Goal: Task Accomplishment & Management: Complete application form

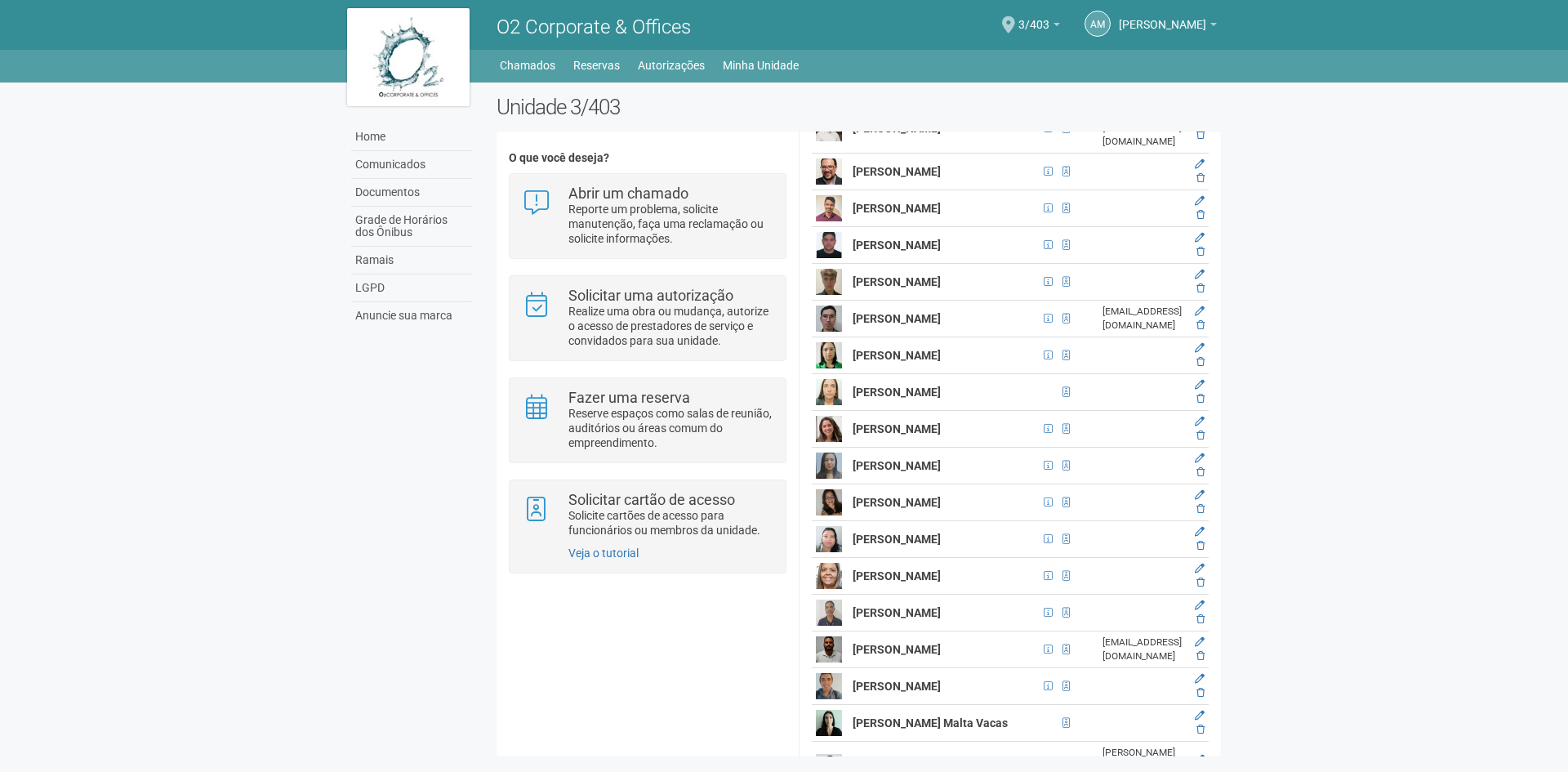
scroll to position [4871, 0]
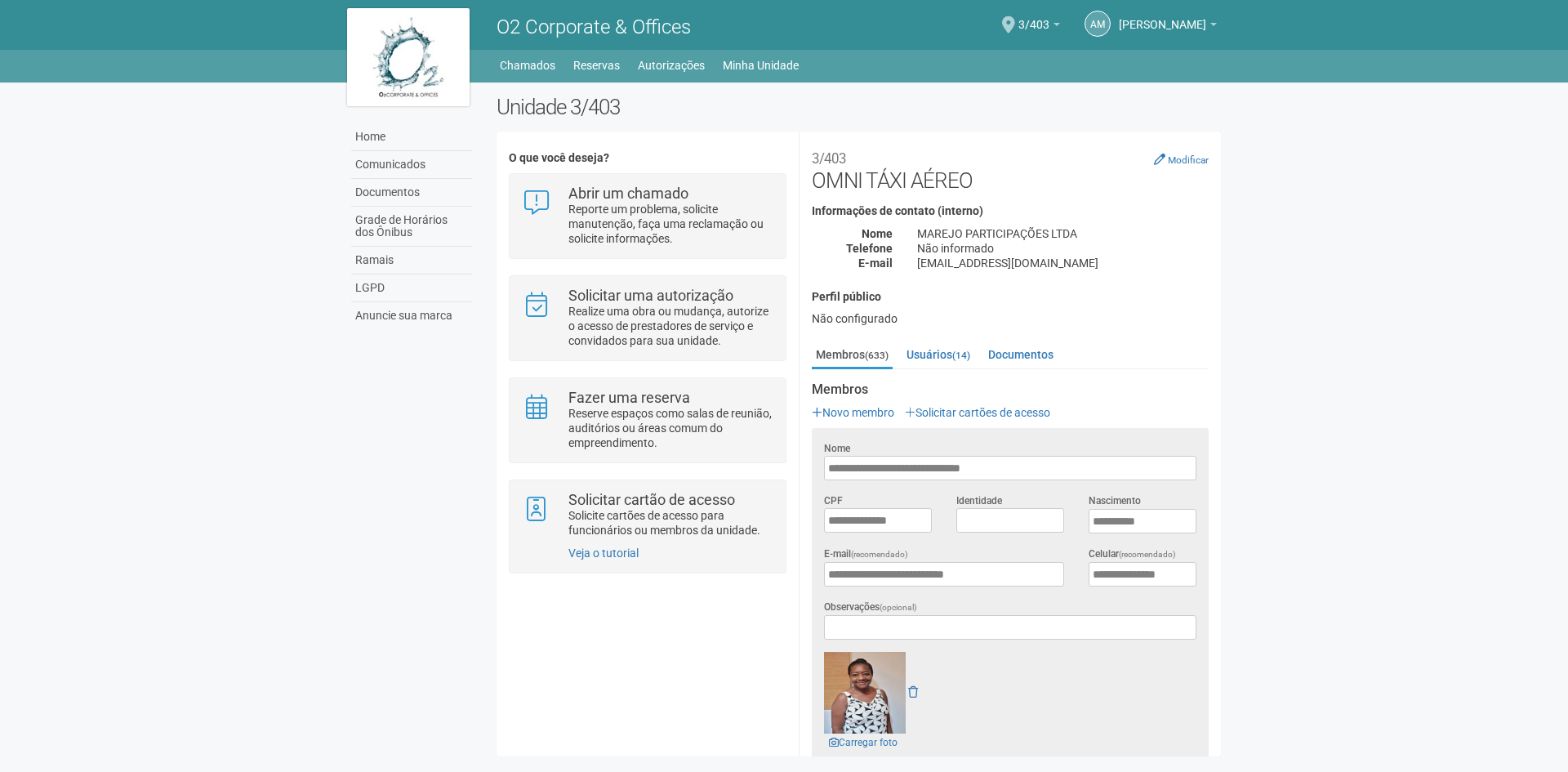
scroll to position [0, 0]
click at [1149, 511] on input "**********" at bounding box center [1142, 521] width 108 height 24
drag, startPoint x: 1127, startPoint y: 518, endPoint x: 1150, endPoint y: 519, distance: 23.0
click at [1150, 519] on input "**********" at bounding box center [1142, 521] width 108 height 24
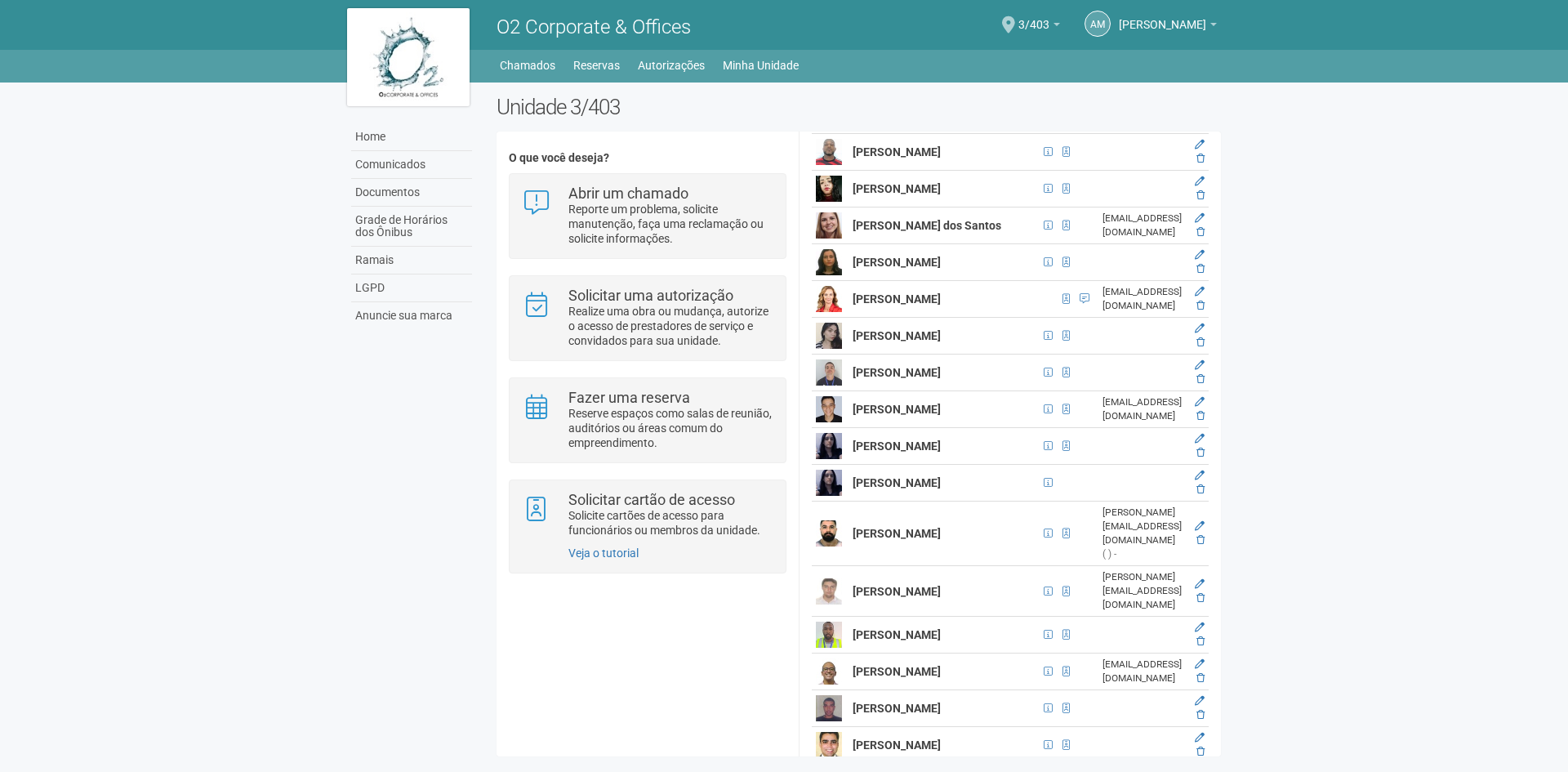
scroll to position [25467, 0]
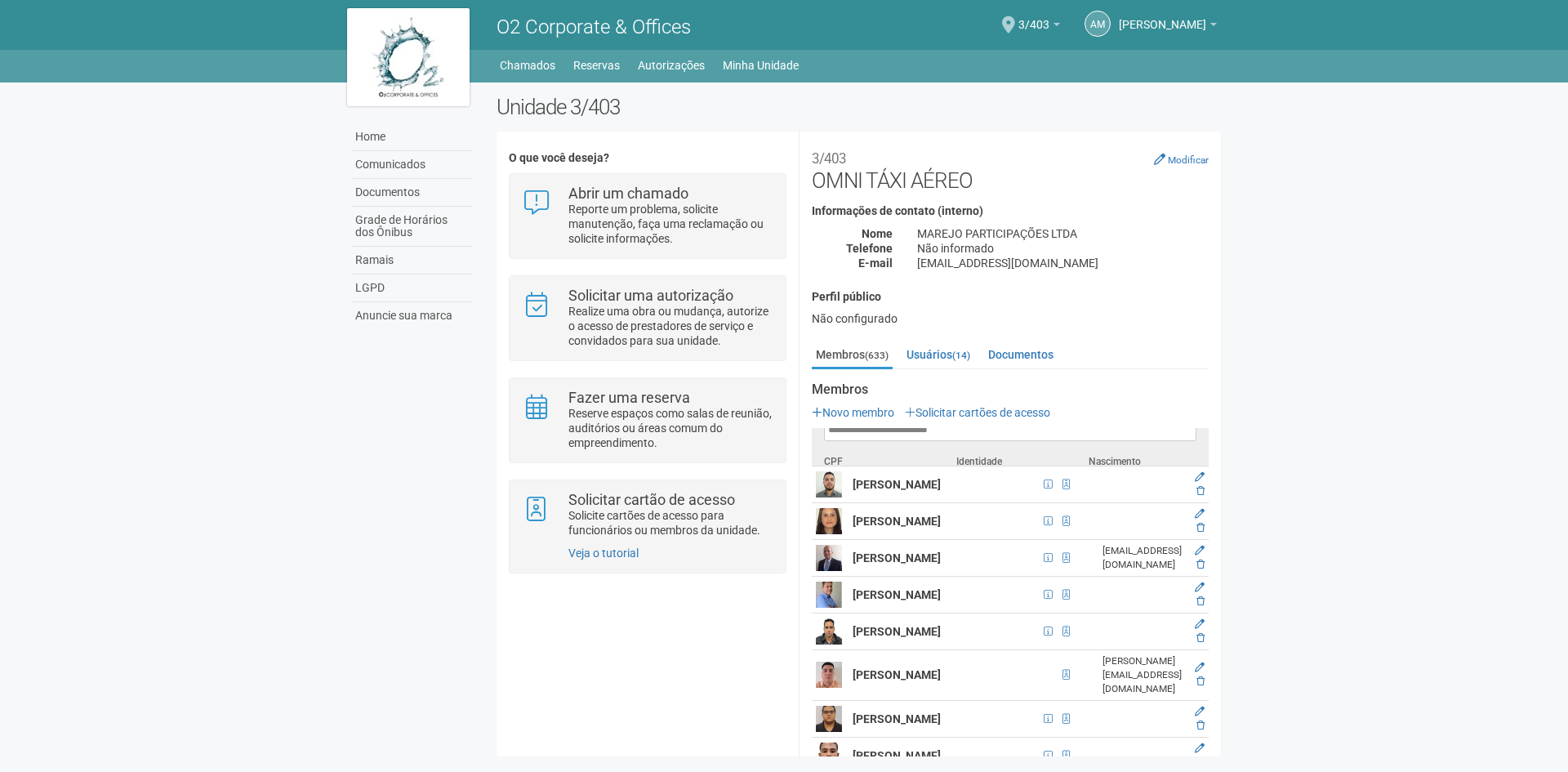
scroll to position [0, 0]
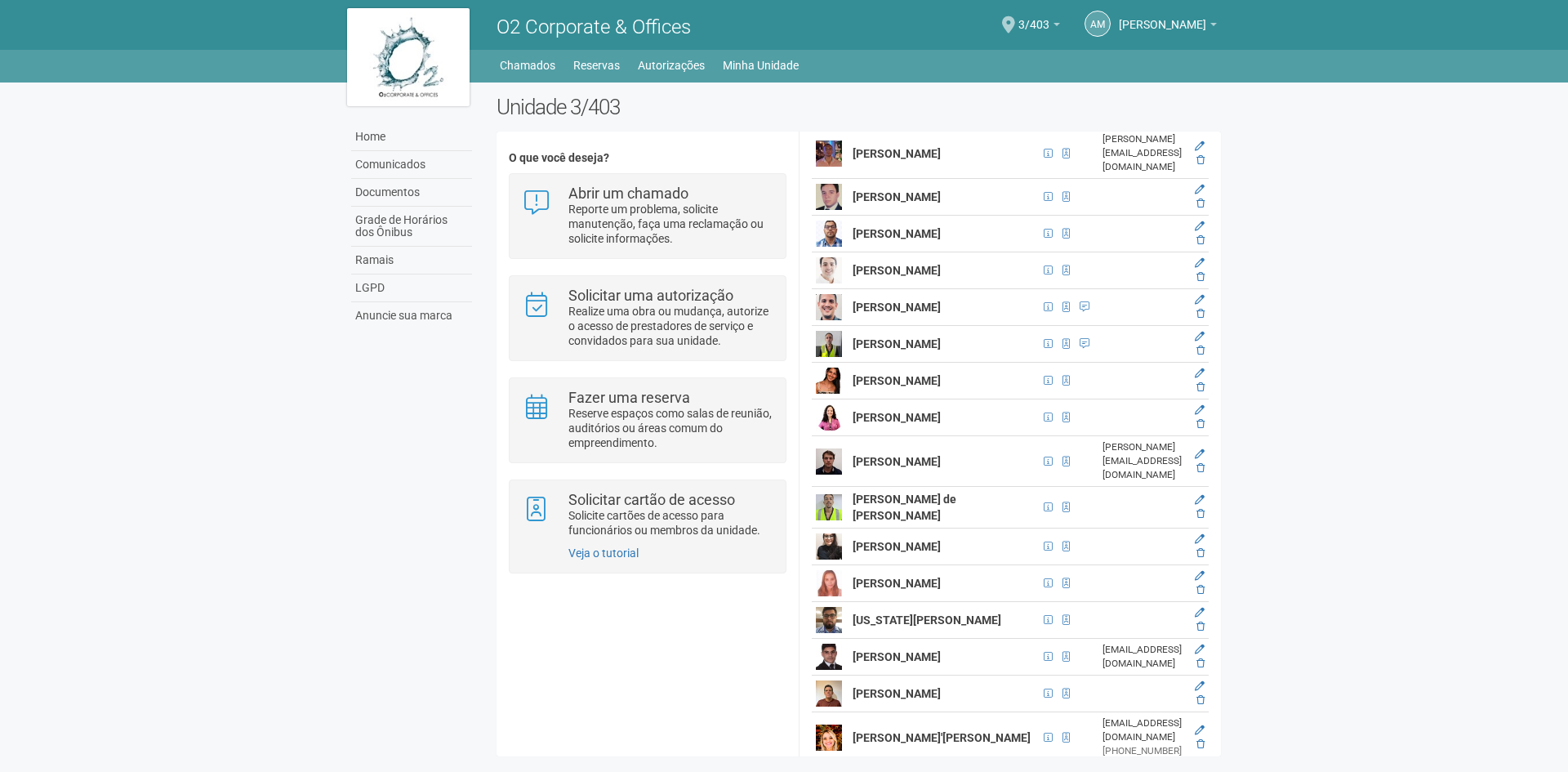
scroll to position [654, 0]
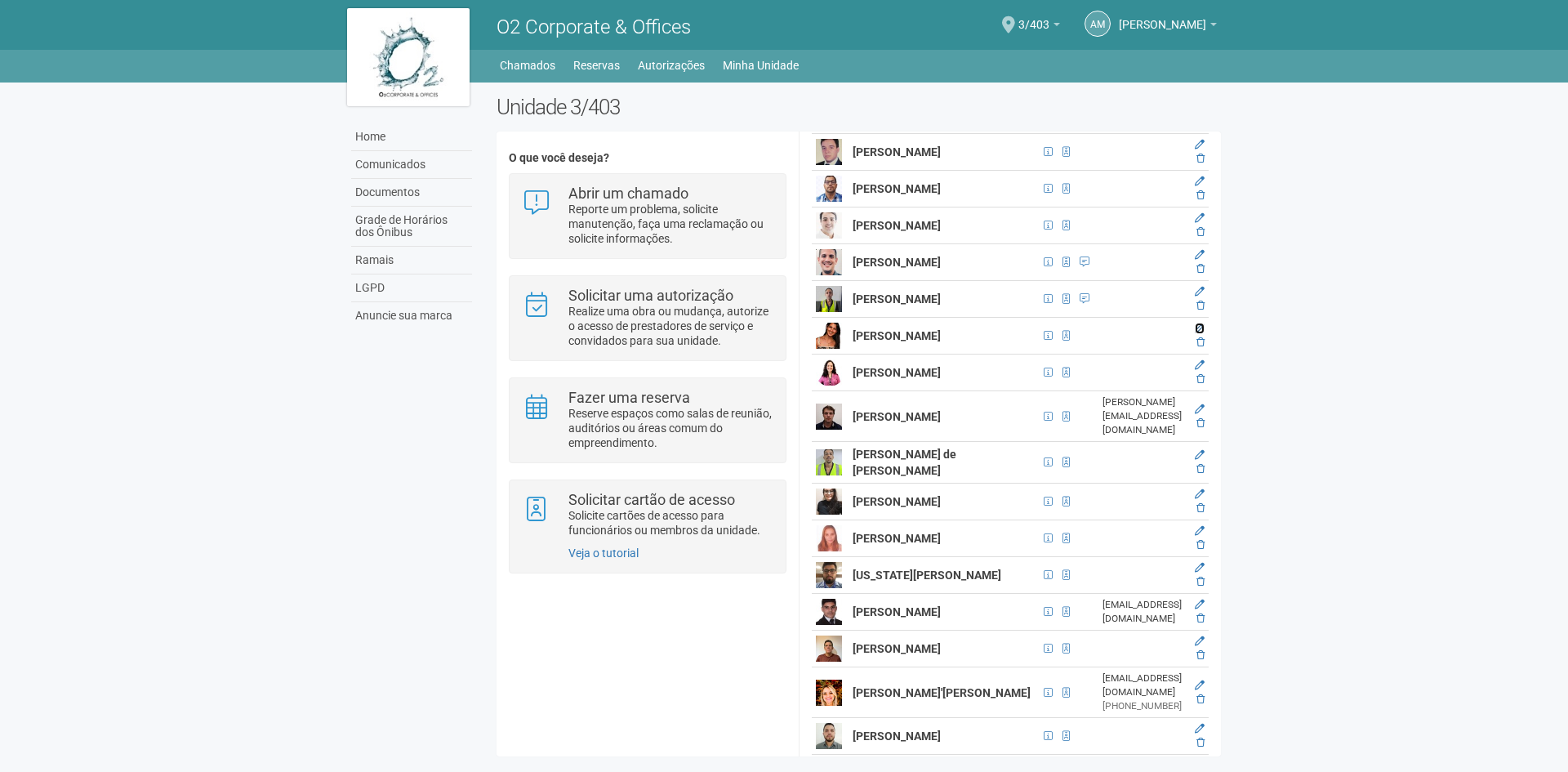
click at [1195, 334] on icon at bounding box center [1199, 328] width 10 height 10
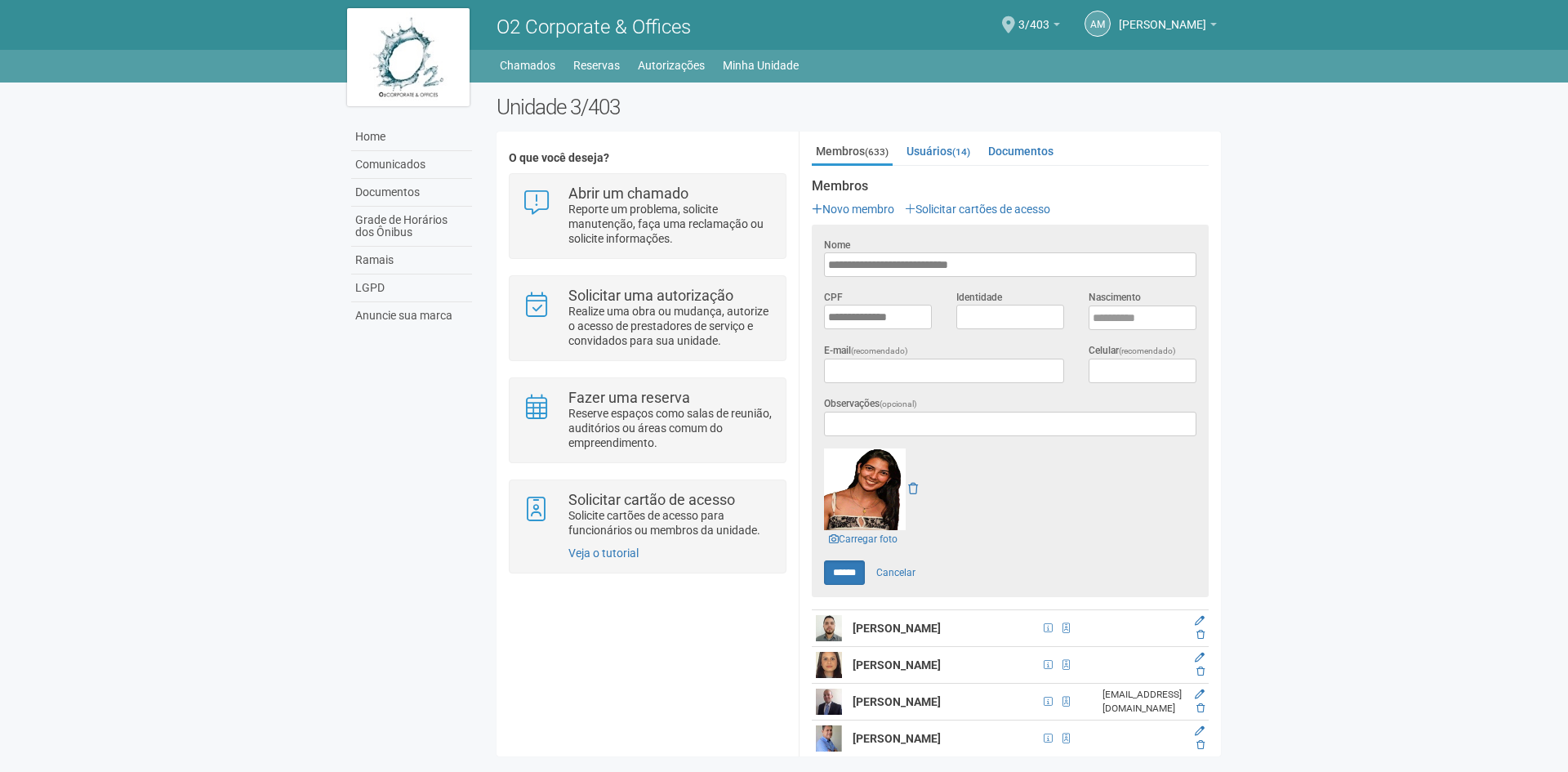
scroll to position [245, 0]
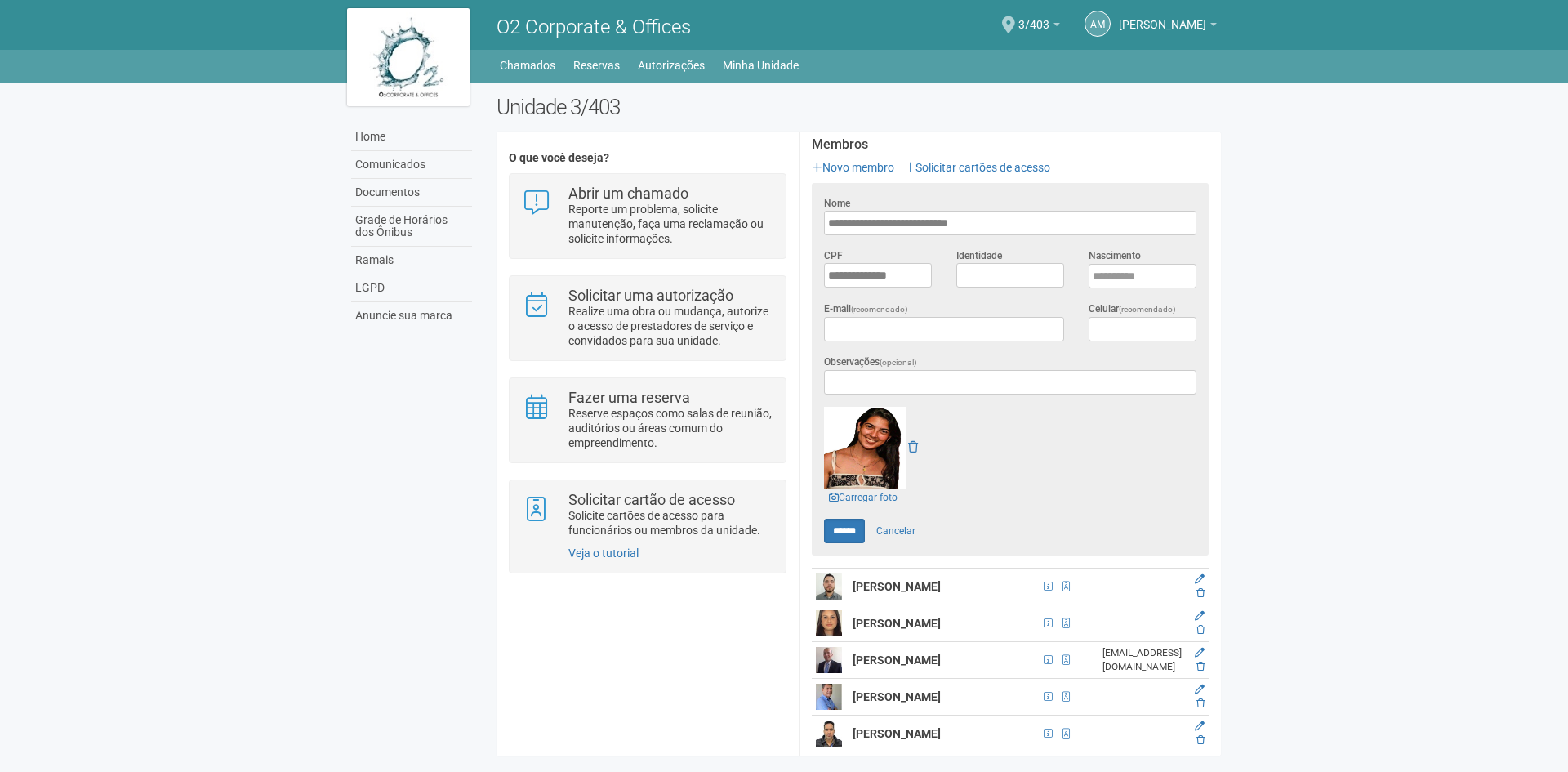
click at [1262, 478] on body "Aguarde... O2 Corporate & Offices AM Anny Marcelle Gonçalves Anny Marcelle Gonç…" at bounding box center [784, 386] width 1568 height 772
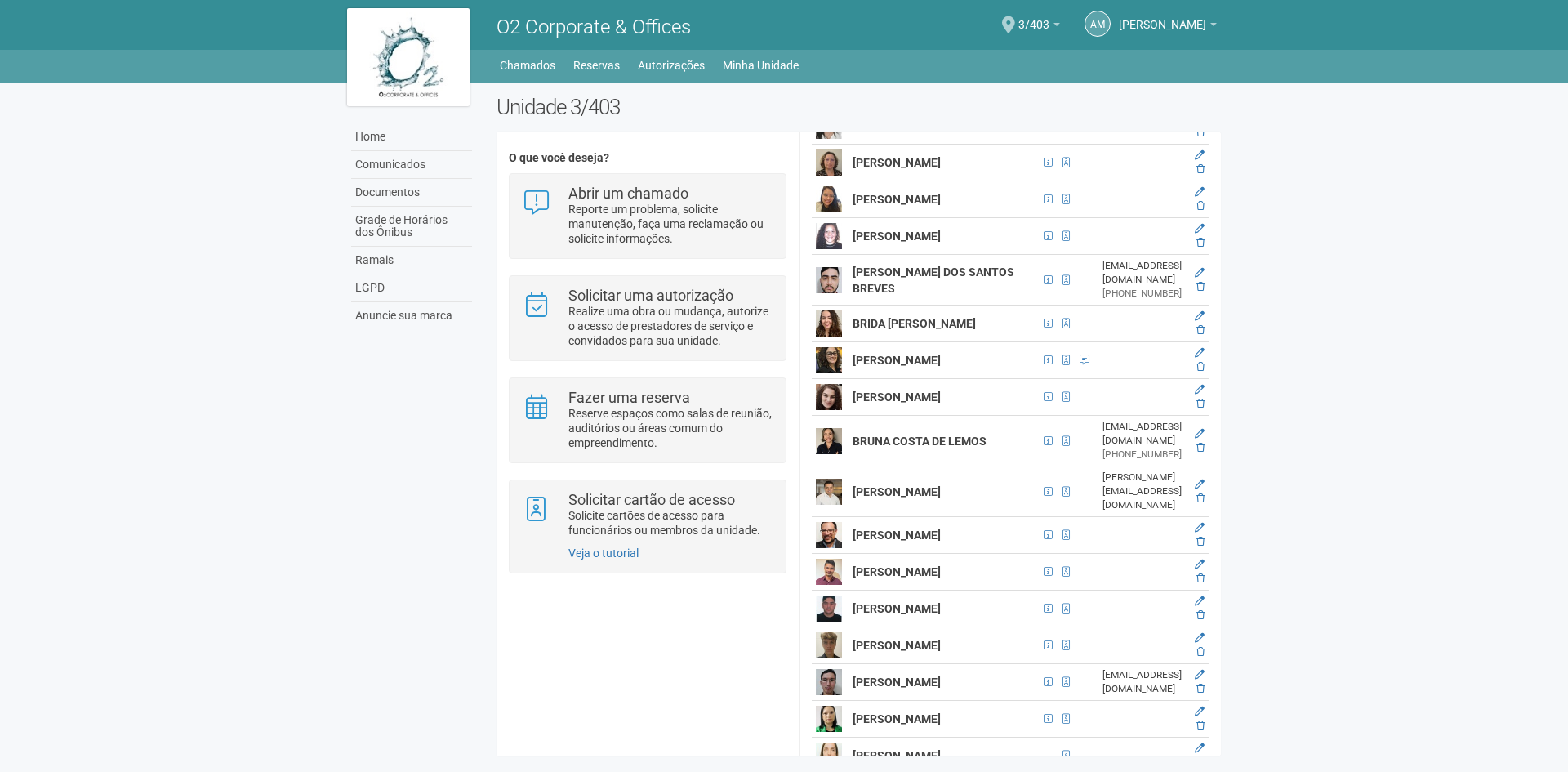
scroll to position [3432, 0]
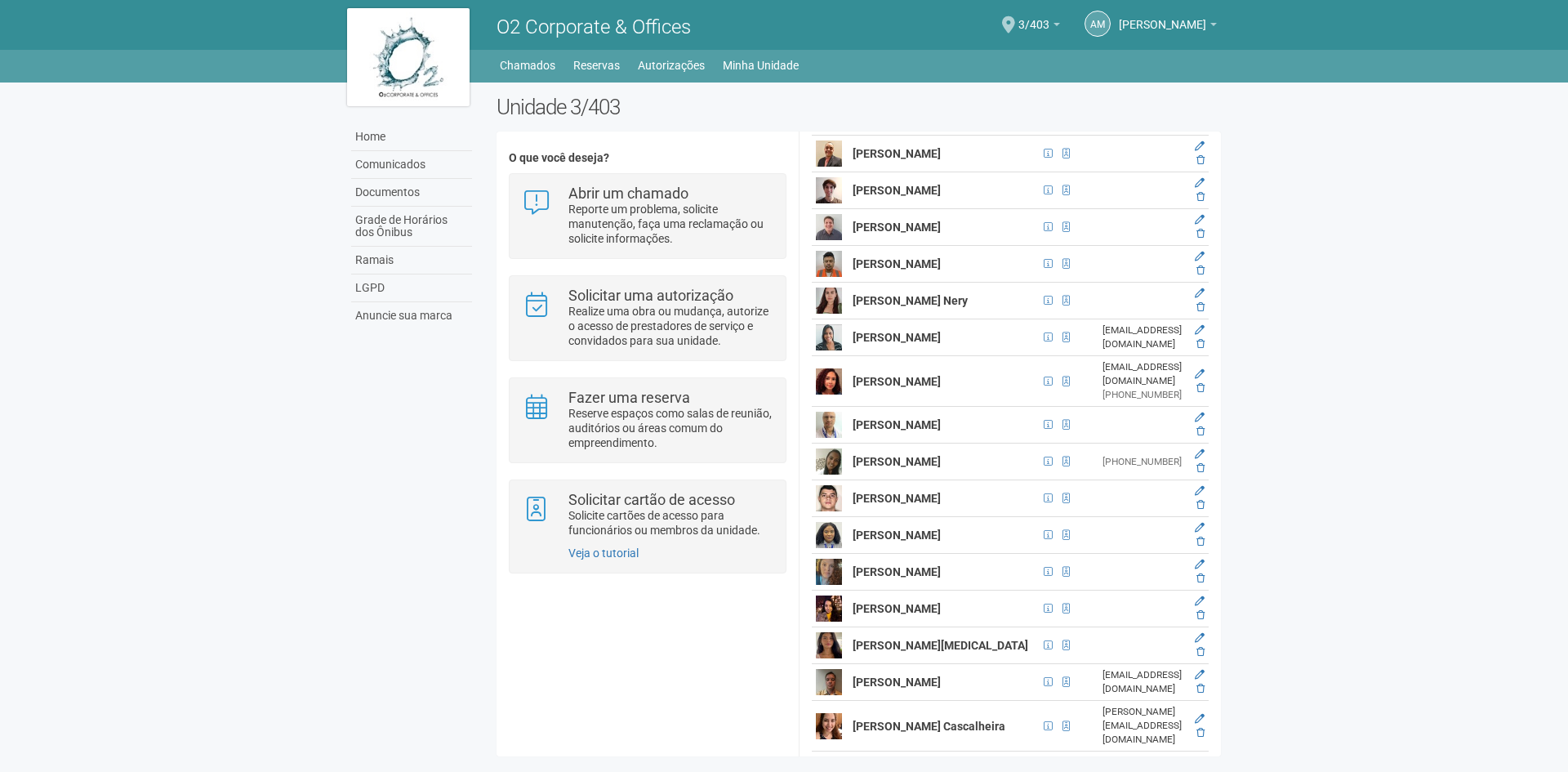
scroll to position [1820, 0]
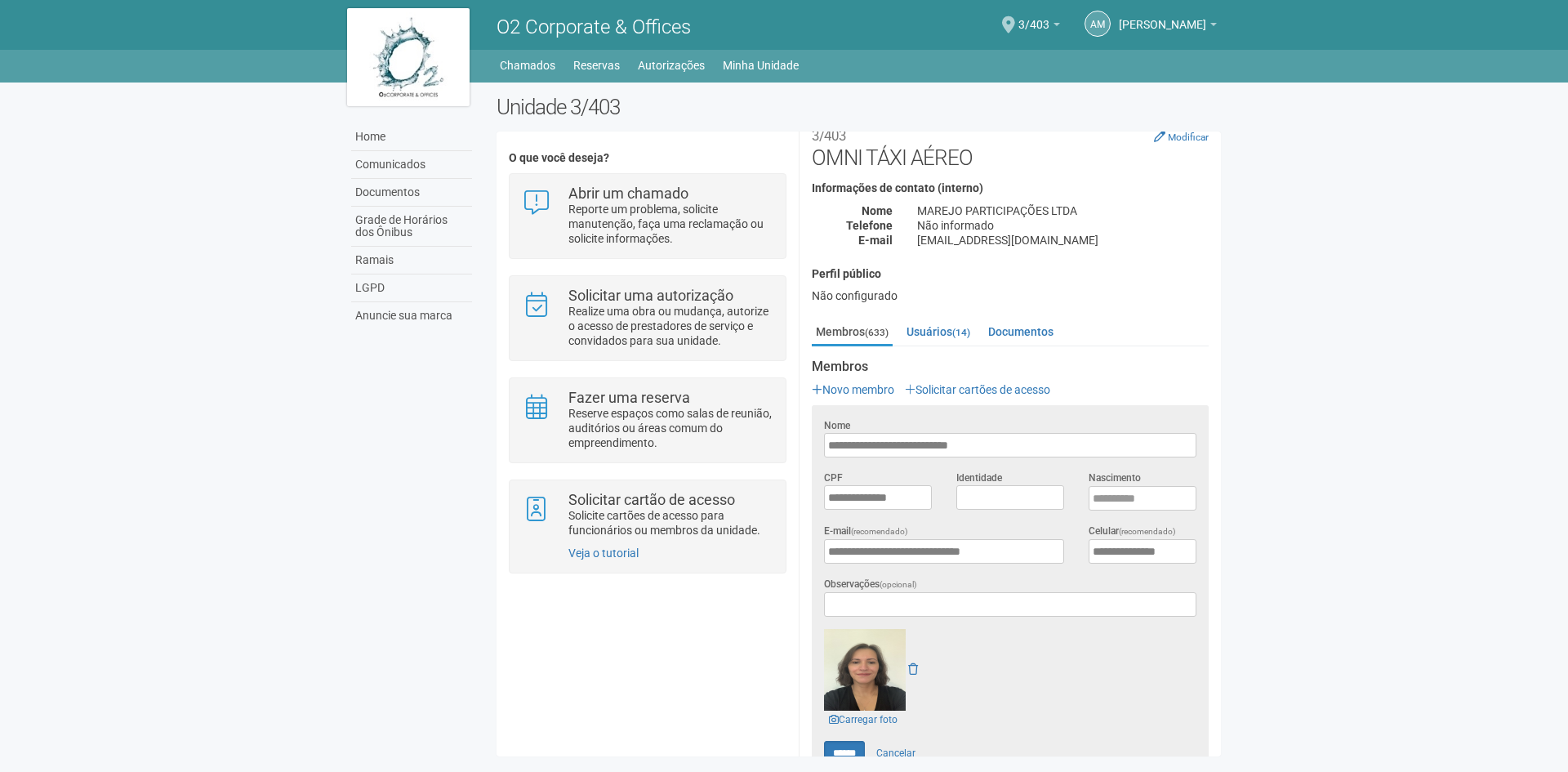
click at [1395, 518] on body "Aguarde... O2 Corporate & Offices AM Anny Marcelle Gonçalves Anny Marcelle Gonç…" at bounding box center [784, 386] width 1568 height 772
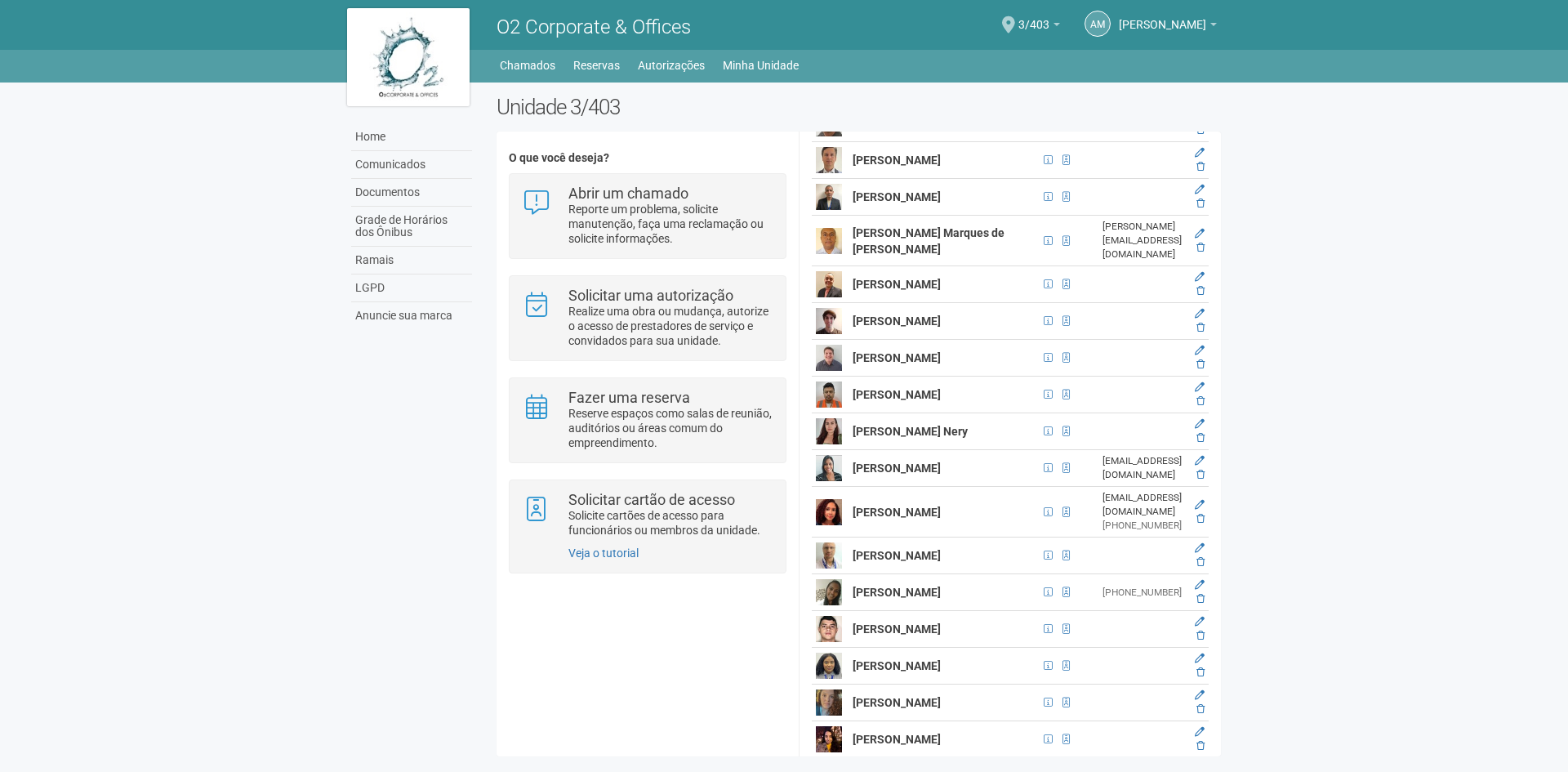
scroll to position [1820, 0]
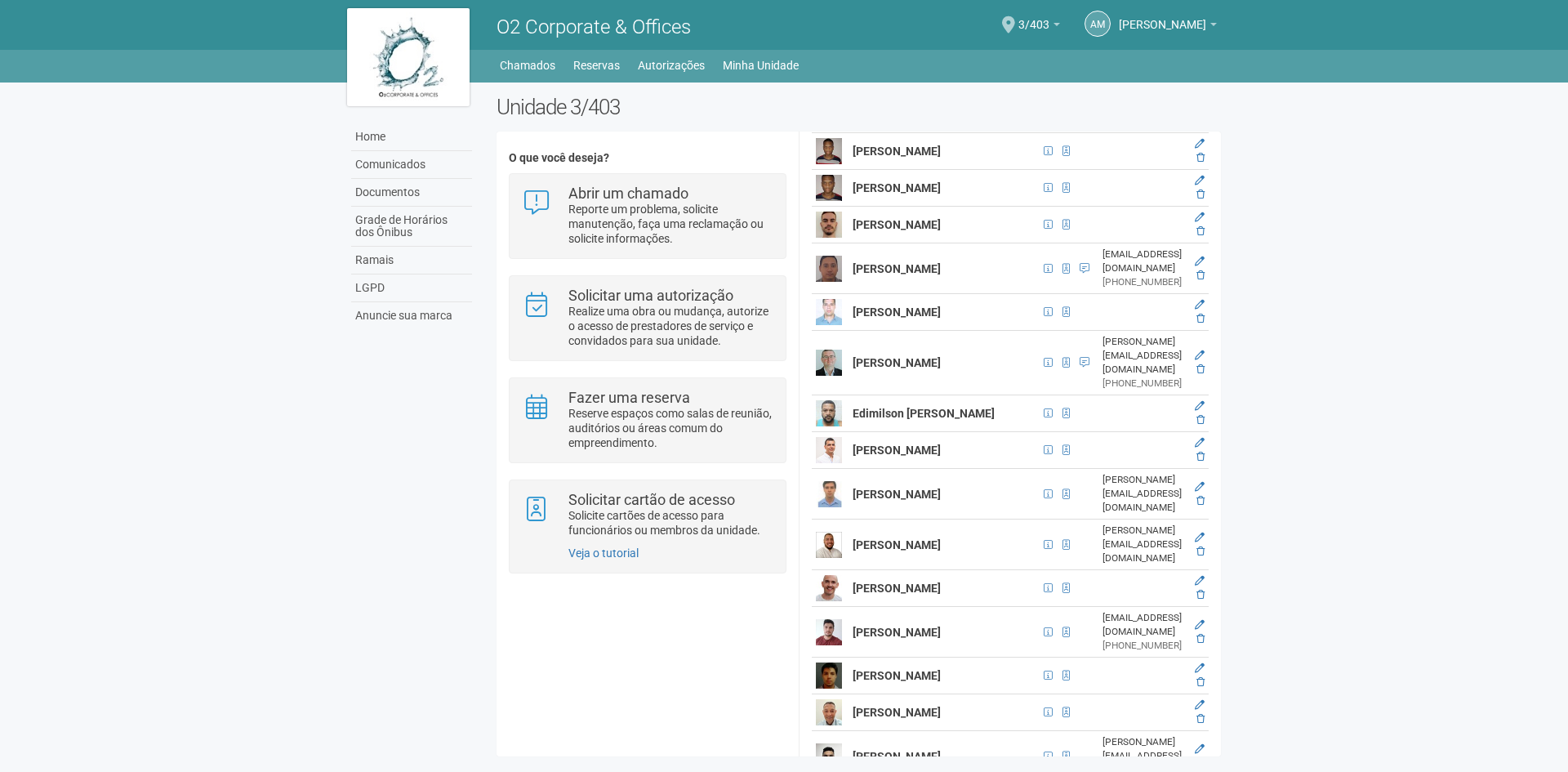
scroll to position [6796, 0]
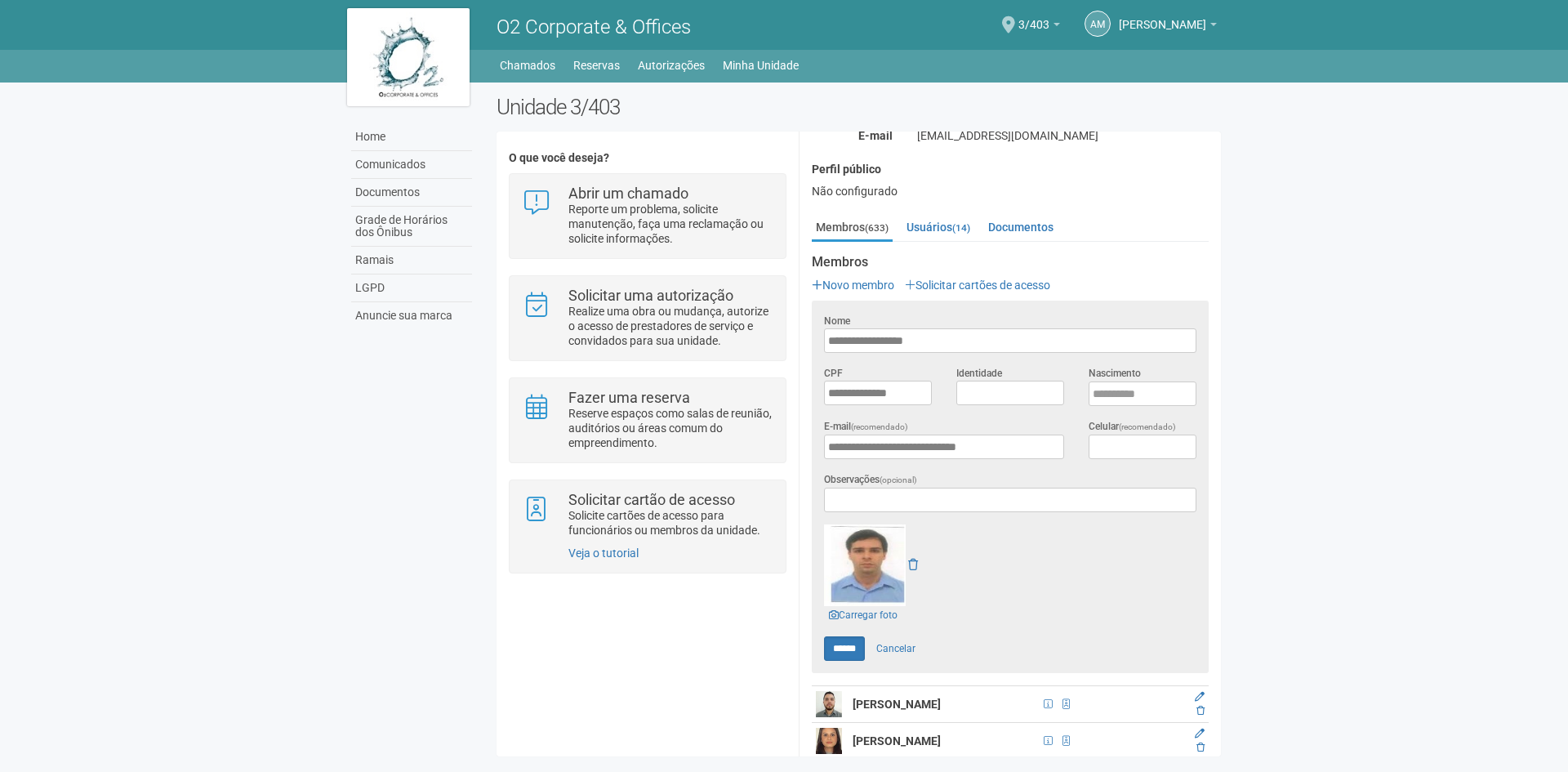
scroll to position [31334, 0]
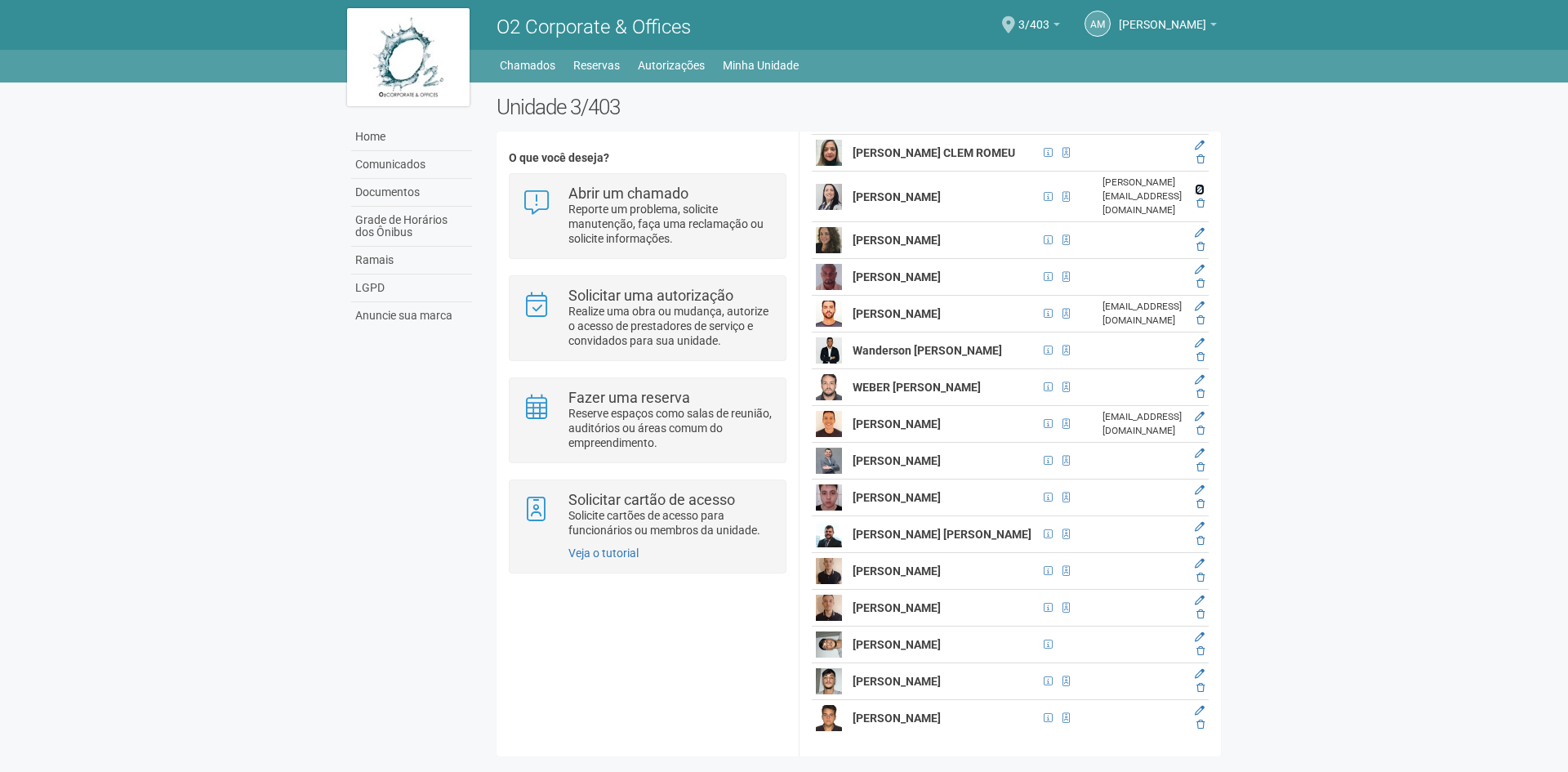
click at [1200, 194] on icon at bounding box center [1199, 189] width 10 height 10
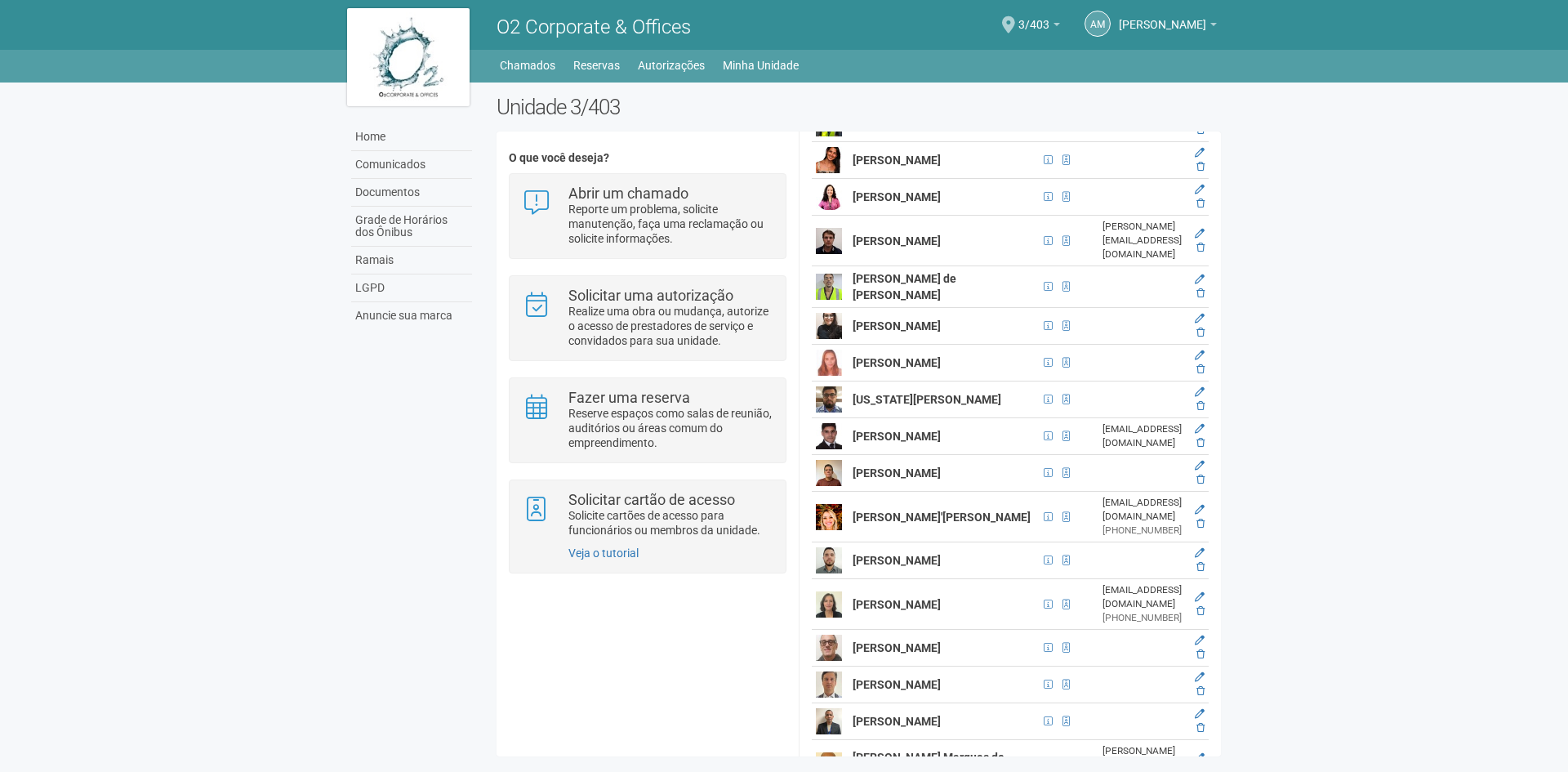
scroll to position [1412, 0]
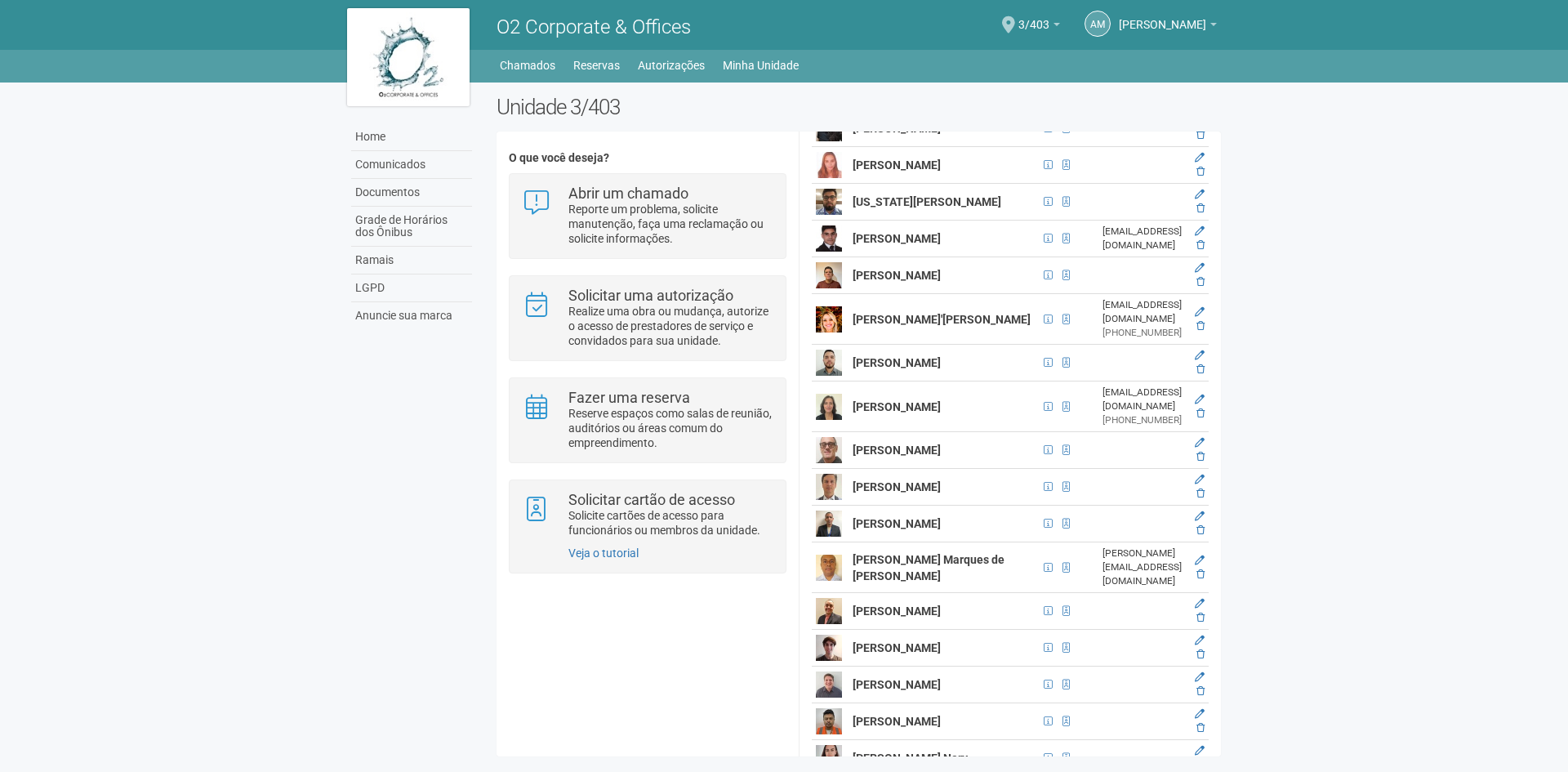
click at [1197, 127] on link at bounding box center [1199, 120] width 10 height 12
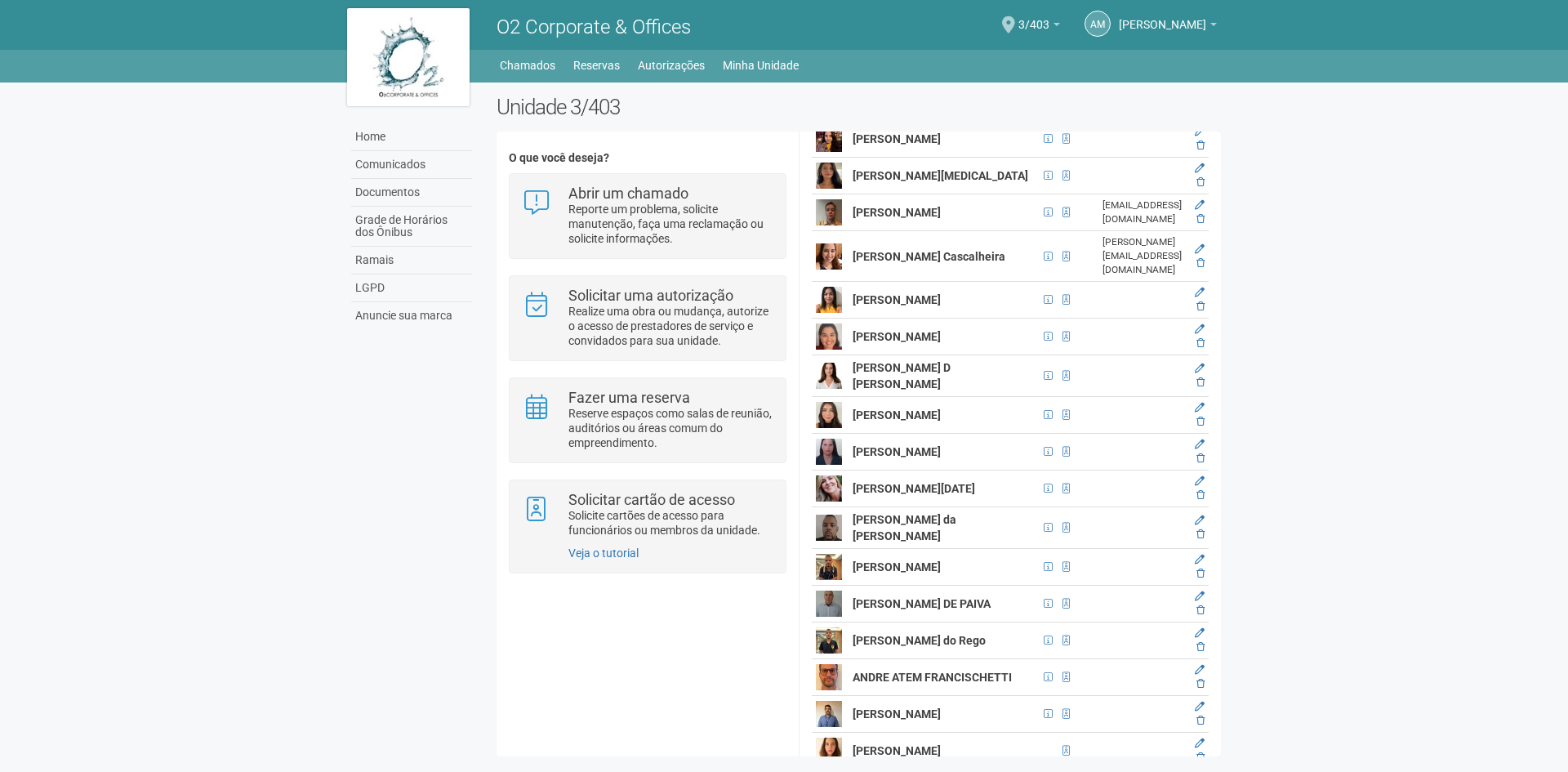
scroll to position [2392, 0]
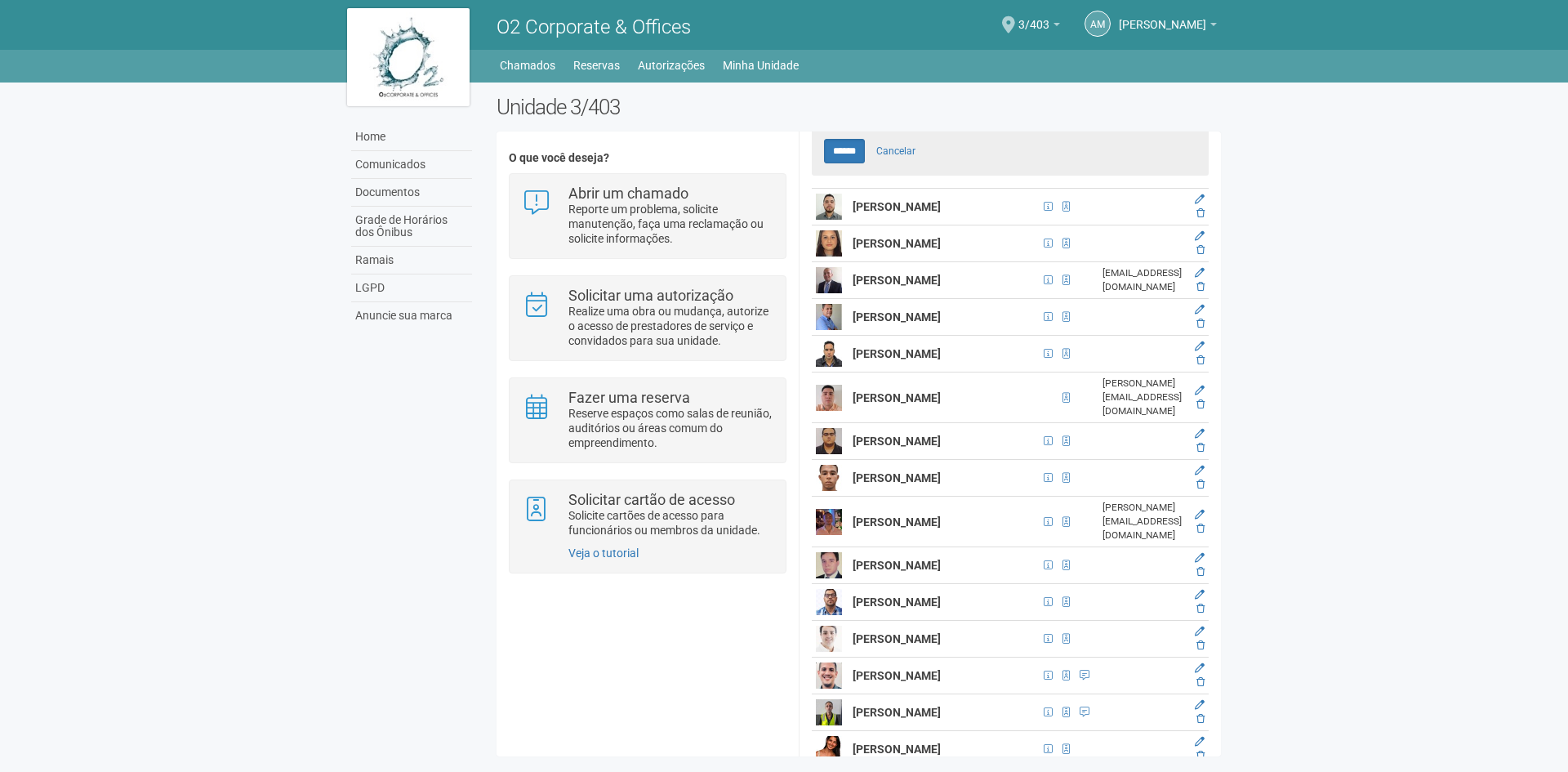
scroll to position [676, 0]
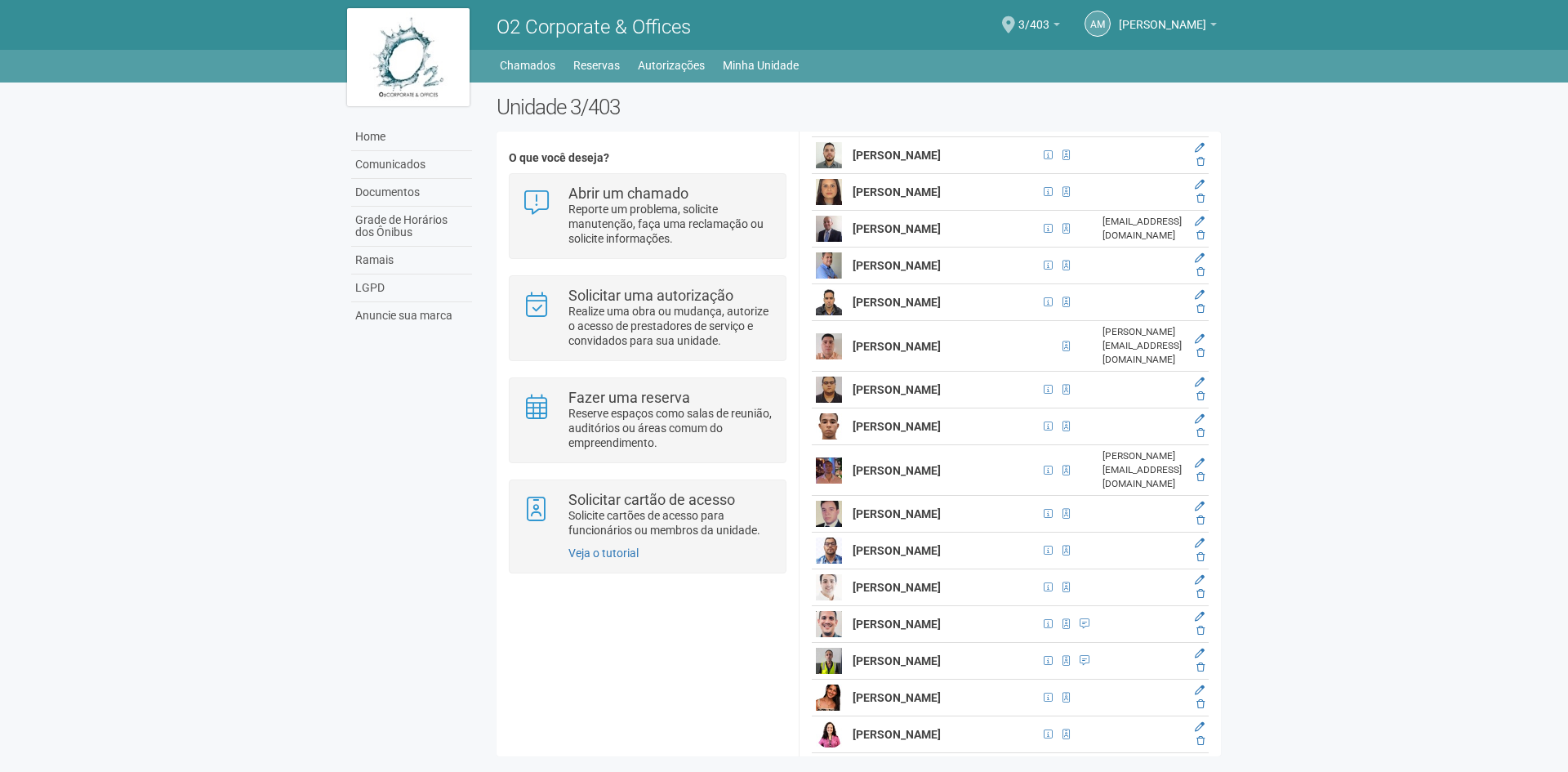
click at [1476, 432] on body "Aguarde... O2 Corporate & Offices AM Anny Marcelle Gonçalves Anny Marcelle Gonç…" at bounding box center [784, 386] width 1568 height 772
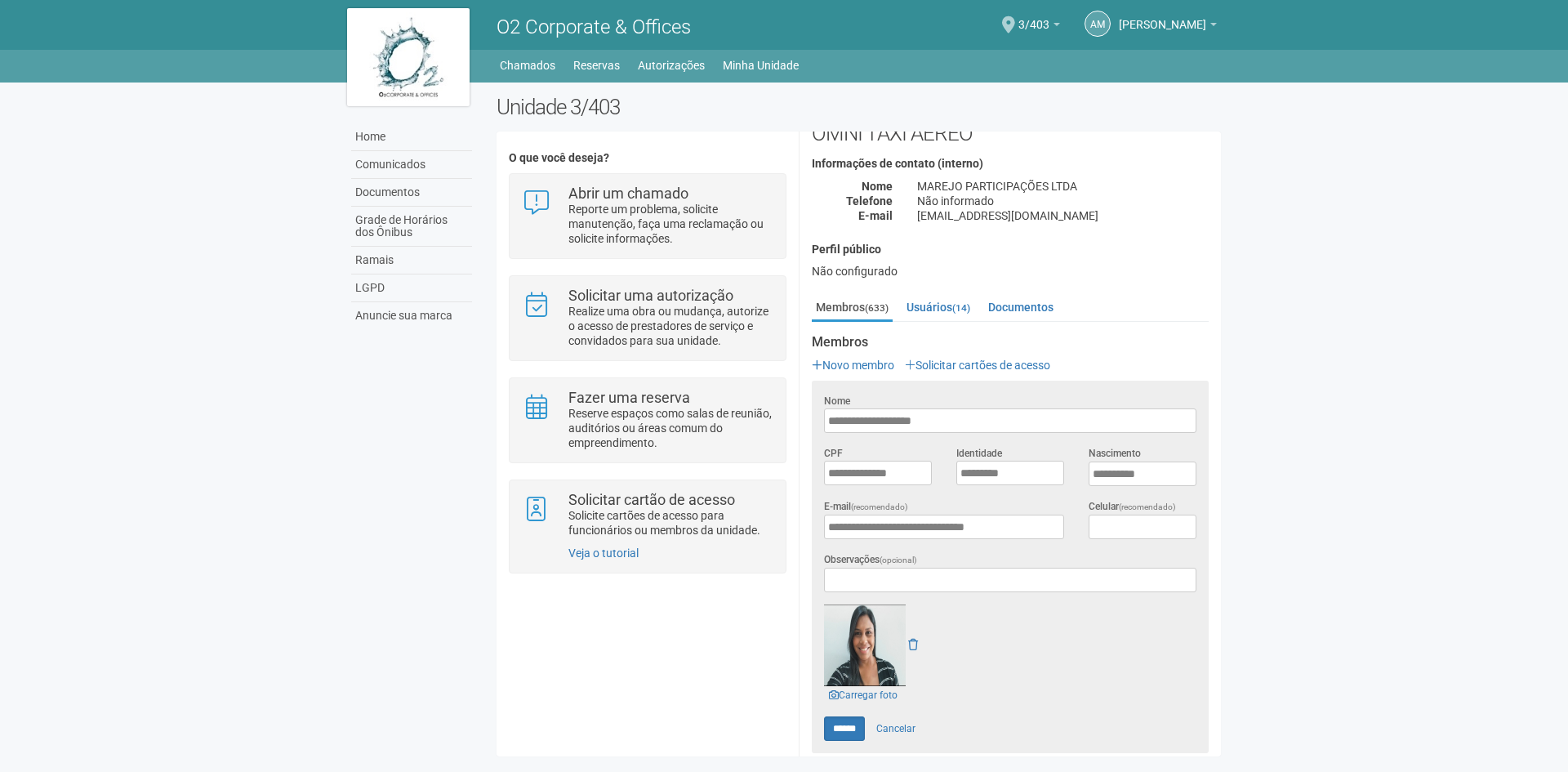
scroll to position [0, 0]
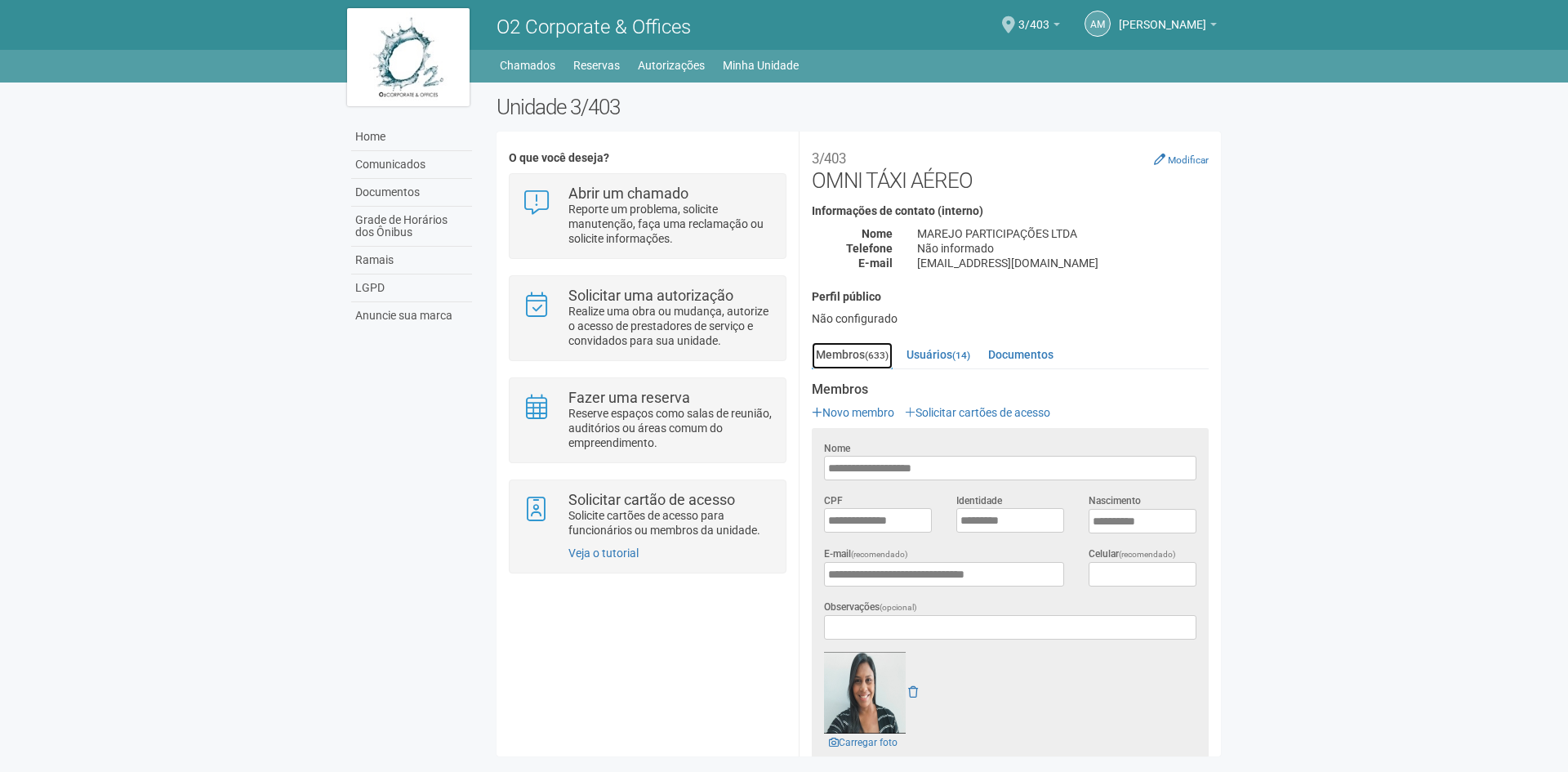
click at [875, 353] on small "(633)" at bounding box center [877, 355] width 23 height 12
click at [539, 72] on link "Chamados" at bounding box center [527, 65] width 55 height 23
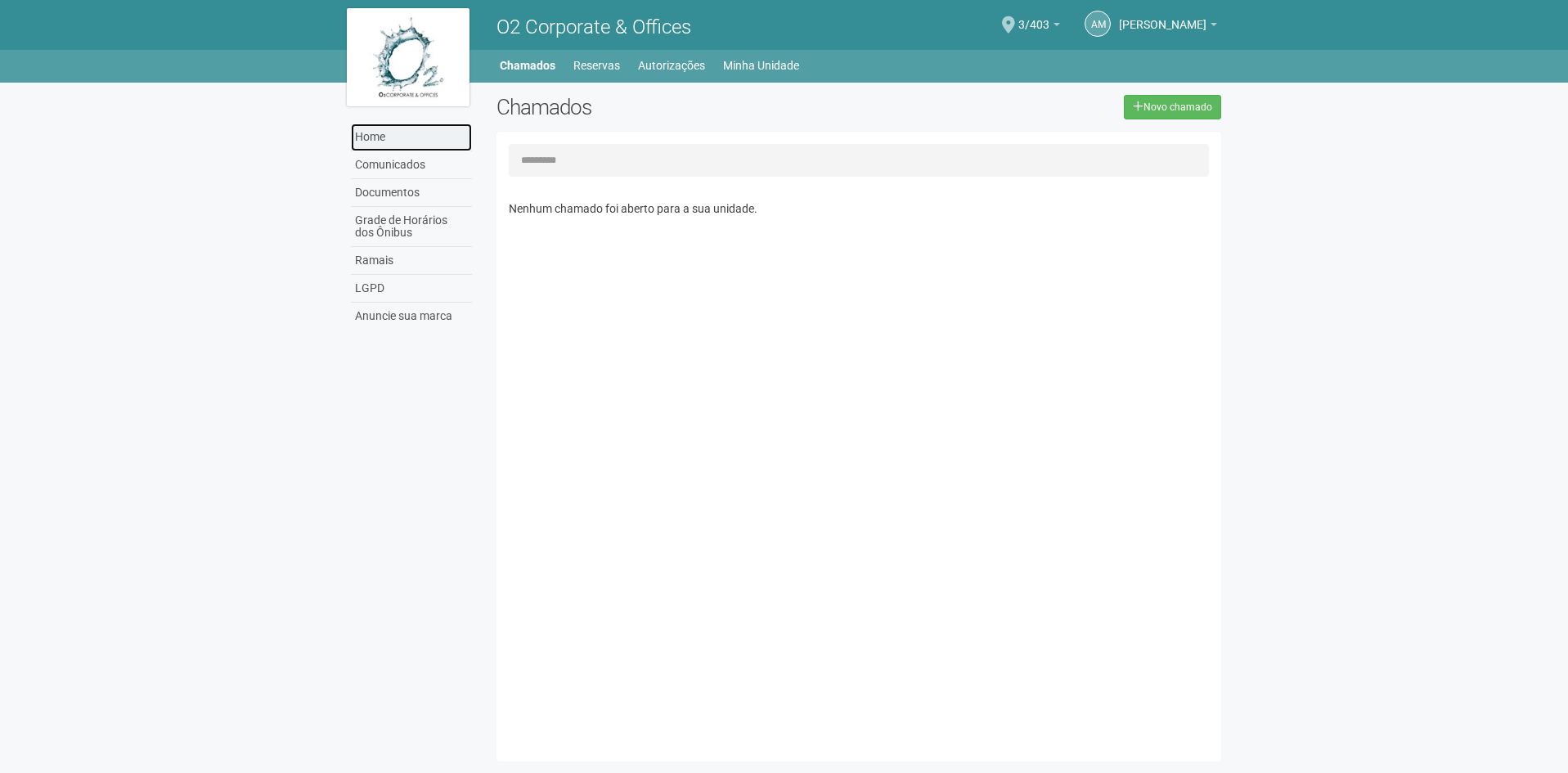
click at [406, 133] on link "Home" at bounding box center [412, 137] width 121 height 28
click at [378, 147] on link "Home" at bounding box center [412, 137] width 121 height 28
click at [1130, 18] on span "[PERSON_NAME]" at bounding box center [1162, 17] width 88 height 29
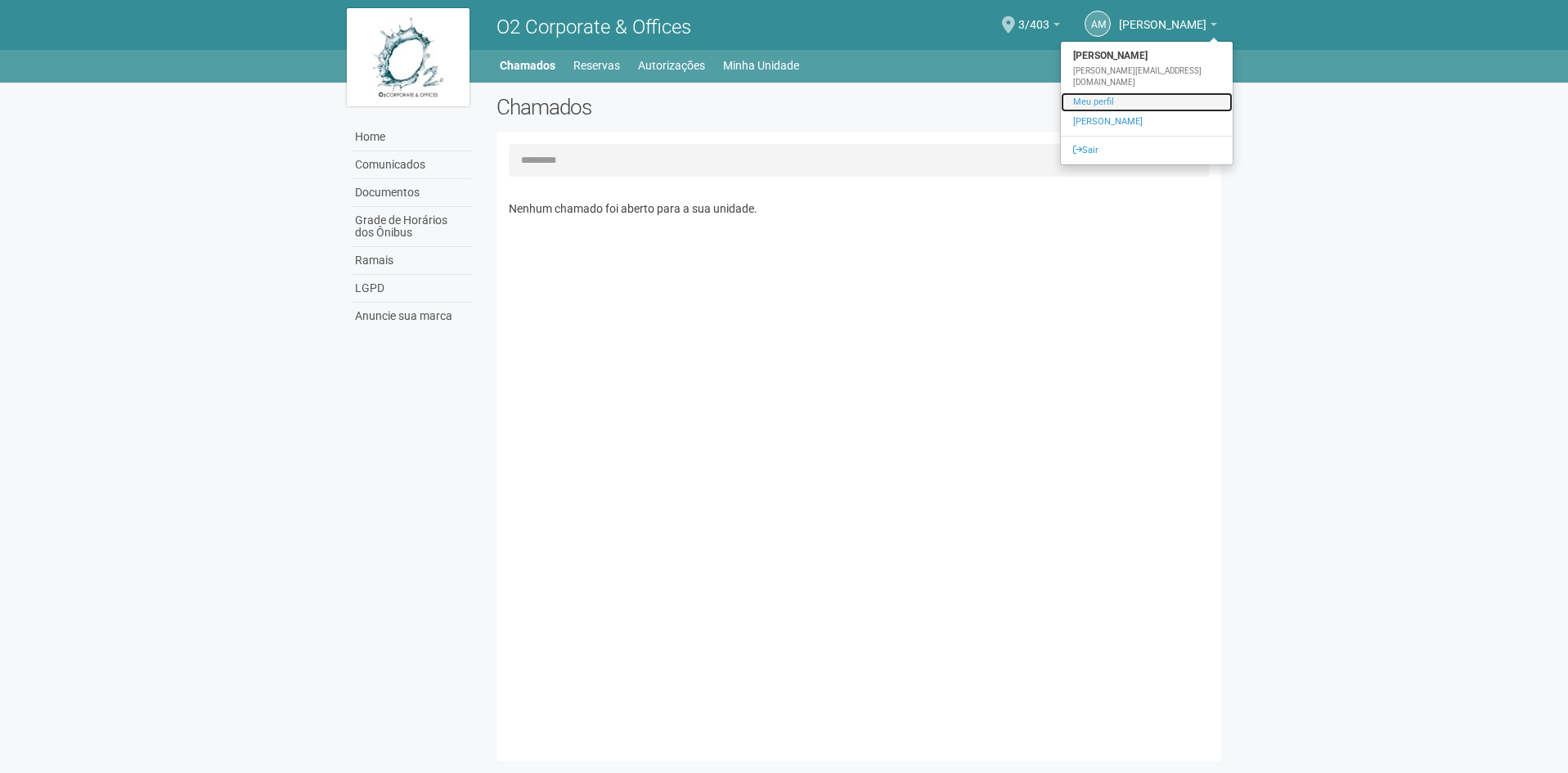
click at [1114, 92] on link "Meu perfil" at bounding box center [1147, 102] width 172 height 20
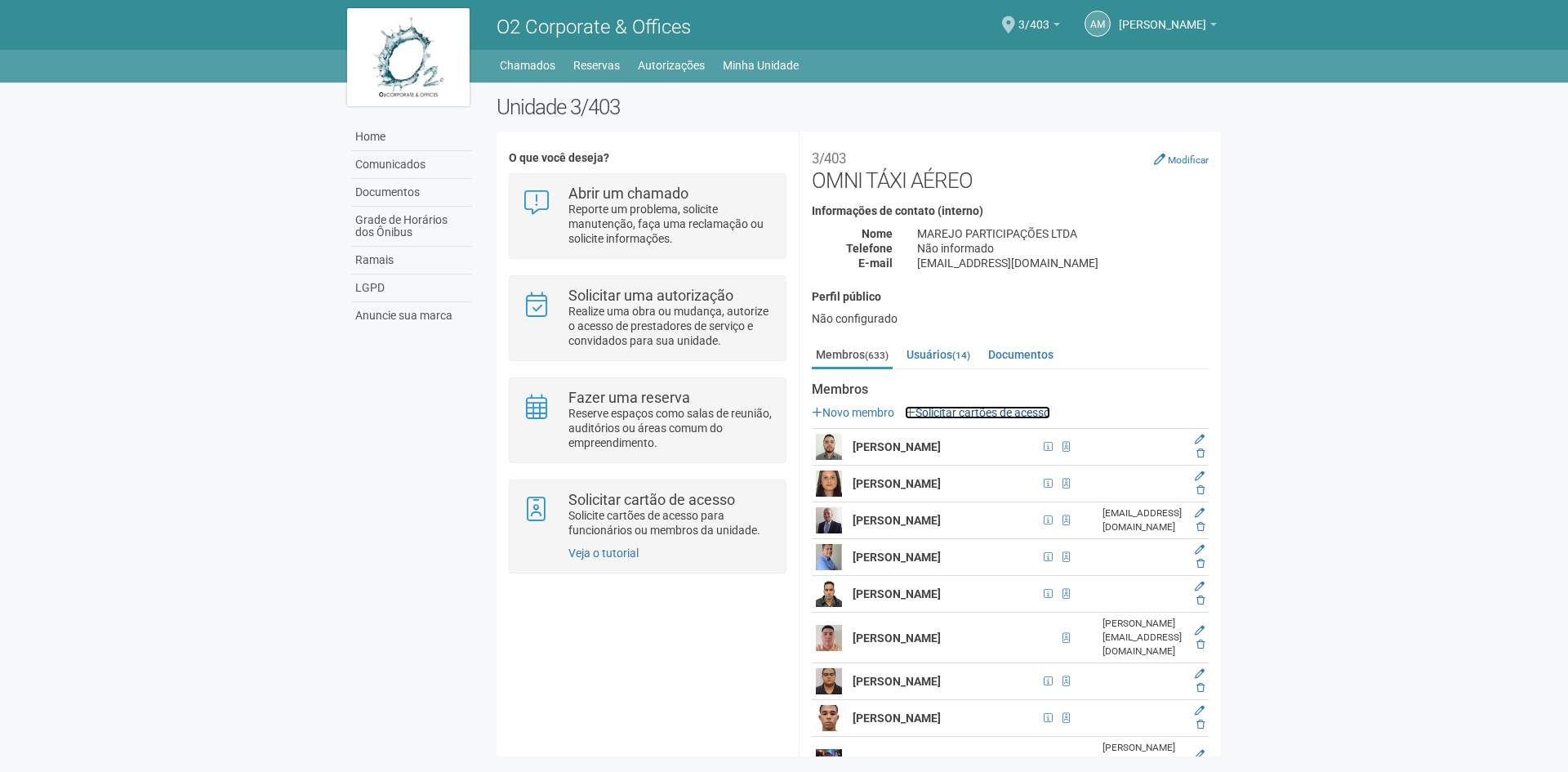
click at [999, 413] on link "Solicitar cartões de acesso" at bounding box center [977, 412] width 146 height 13
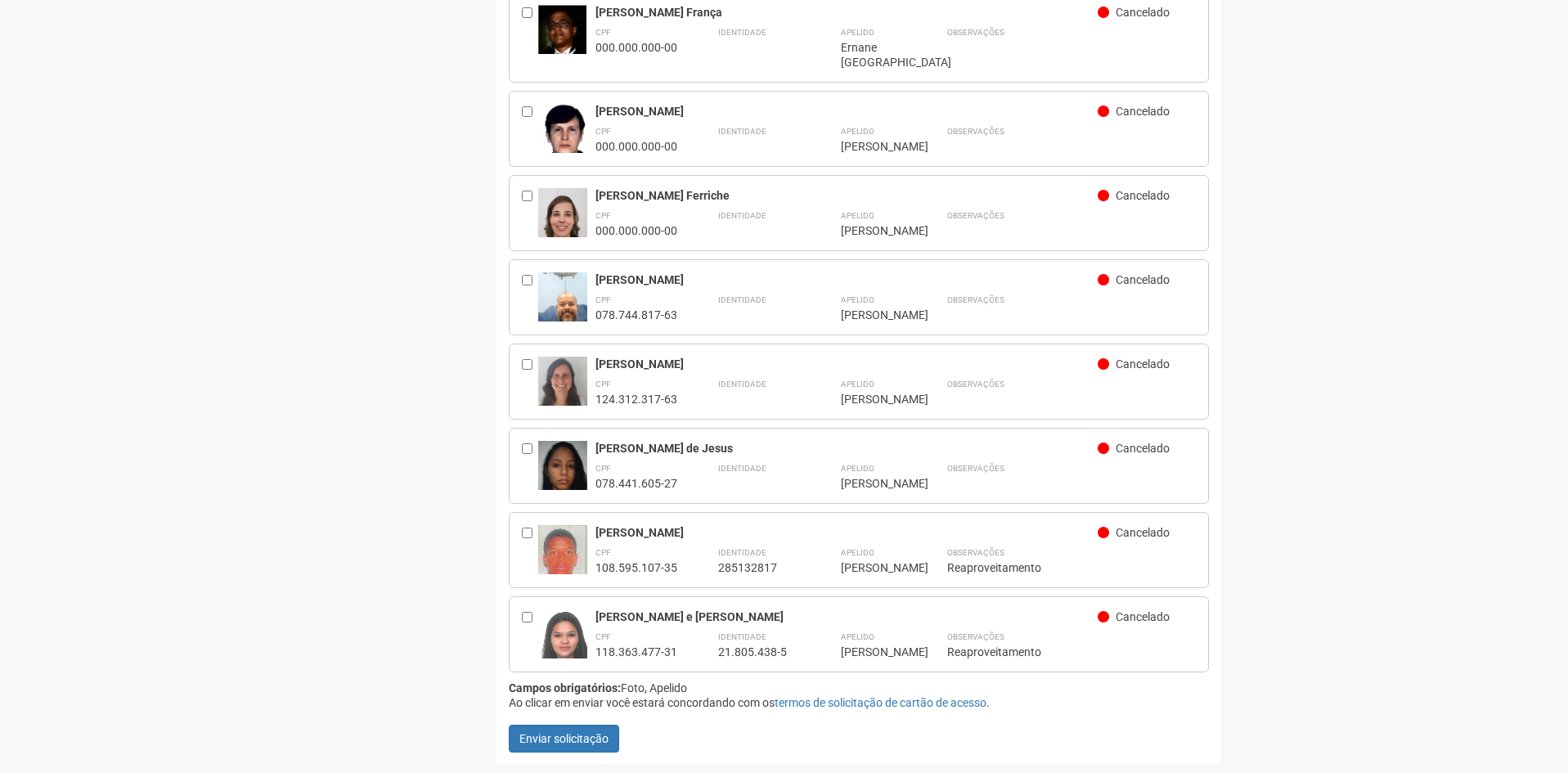
scroll to position [54115, 0]
click at [583, 735] on button "Enviar solicitação" at bounding box center [564, 739] width 110 height 28
